Goal: Task Accomplishment & Management: Use online tool/utility

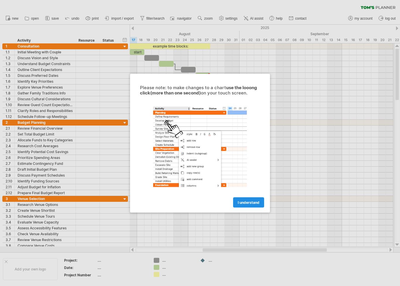
click at [247, 198] on link "I understand" at bounding box center [248, 202] width 31 height 10
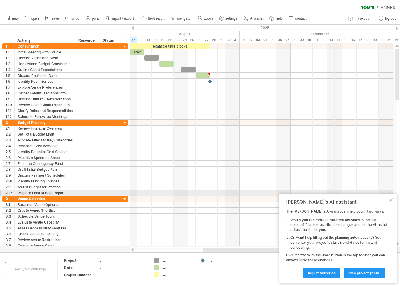
click at [389, 202] on div at bounding box center [390, 199] width 5 height 5
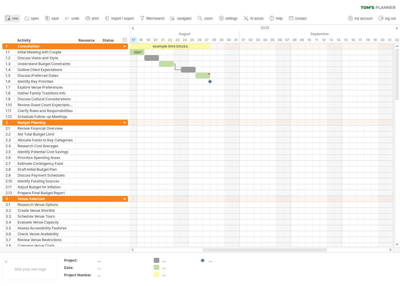
click at [14, 19] on span "new" at bounding box center [15, 18] width 6 height 4
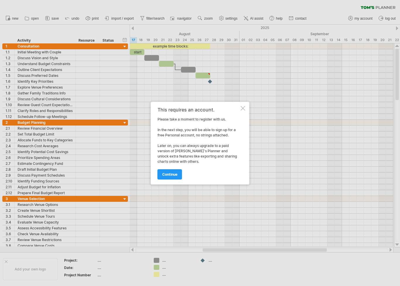
click at [245, 120] on div "This requires an account. Please take a moment to register with us. In the next…" at bounding box center [200, 143] width 99 height 83
click at [241, 118] on div "This requires an account. Please take a moment to register with us. In the next…" at bounding box center [200, 143] width 99 height 83
click at [240, 120] on div "This requires an account. Please take a moment to register with us. In the next…" at bounding box center [200, 143] width 99 height 83
click at [246, 117] on div "This requires an account. Please take a moment to register with us. In the next…" at bounding box center [200, 143] width 99 height 83
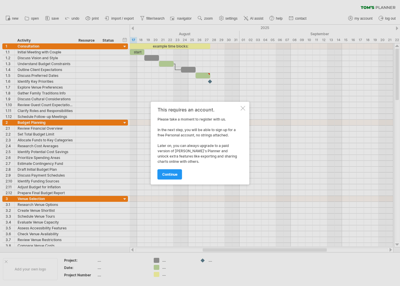
click at [246, 117] on div "This requires an account. Please take a moment to register with us. In the next…" at bounding box center [200, 143] width 99 height 83
click at [247, 118] on div "This requires an account. Please take a moment to register with us. In the next…" at bounding box center [200, 143] width 99 height 83
click at [280, 88] on div at bounding box center [200, 143] width 400 height 286
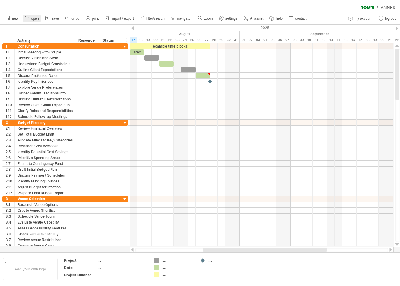
click at [30, 19] on icon at bounding box center [27, 18] width 6 height 6
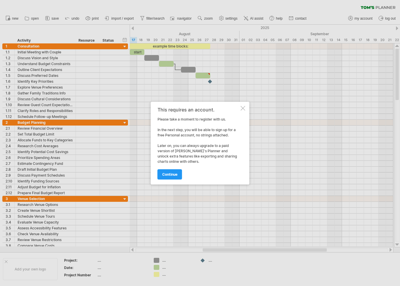
click at [245, 118] on div "This requires an account. Please take a moment to register with us. In the next…" at bounding box center [200, 143] width 99 height 83
click at [243, 120] on div "This requires an account. Please take a moment to register with us. In the next…" at bounding box center [200, 143] width 99 height 83
click at [242, 120] on div "This requires an account. Please take a moment to register with us. In the next…" at bounding box center [200, 143] width 99 height 83
click at [243, 117] on div "This requires an account. Please take a moment to register with us. In the next…" at bounding box center [200, 143] width 99 height 83
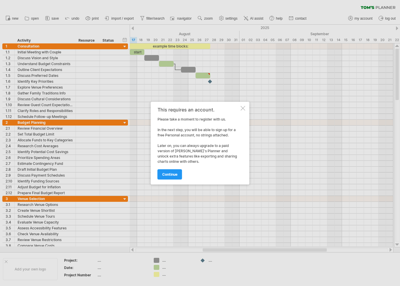
click at [244, 120] on div "This requires an account. Please take a moment to register with us. In the next…" at bounding box center [200, 143] width 99 height 83
click at [244, 118] on div "This requires an account. Please take a moment to register with us. In the next…" at bounding box center [200, 143] width 99 height 83
click at [245, 119] on div "This requires an account. Please take a moment to register with us. In the next…" at bounding box center [200, 143] width 99 height 83
click at [245, 117] on div "This requires an account. Please take a moment to register with us. In the next…" at bounding box center [200, 143] width 99 height 83
click at [243, 118] on div "This requires an account. Please take a moment to register with us. In the next…" at bounding box center [200, 143] width 99 height 83
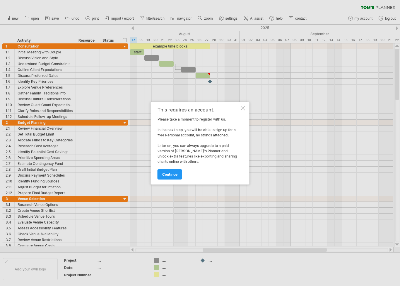
click at [242, 118] on div "This requires an account. Please take a moment to register with us. In the next…" at bounding box center [200, 143] width 99 height 83
click at [245, 117] on div "This requires an account. Please take a moment to register with us. In the next…" at bounding box center [200, 143] width 99 height 83
click at [298, 98] on div at bounding box center [200, 143] width 400 height 286
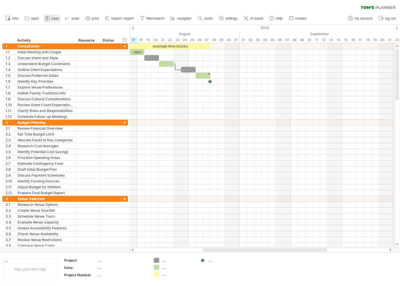
click at [55, 19] on span "save" at bounding box center [55, 18] width 7 height 4
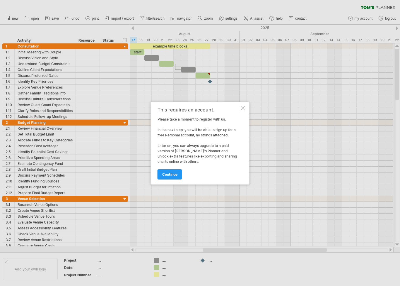
click at [298, 90] on div at bounding box center [200, 143] width 400 height 286
